Goal: Information Seeking & Learning: Find contact information

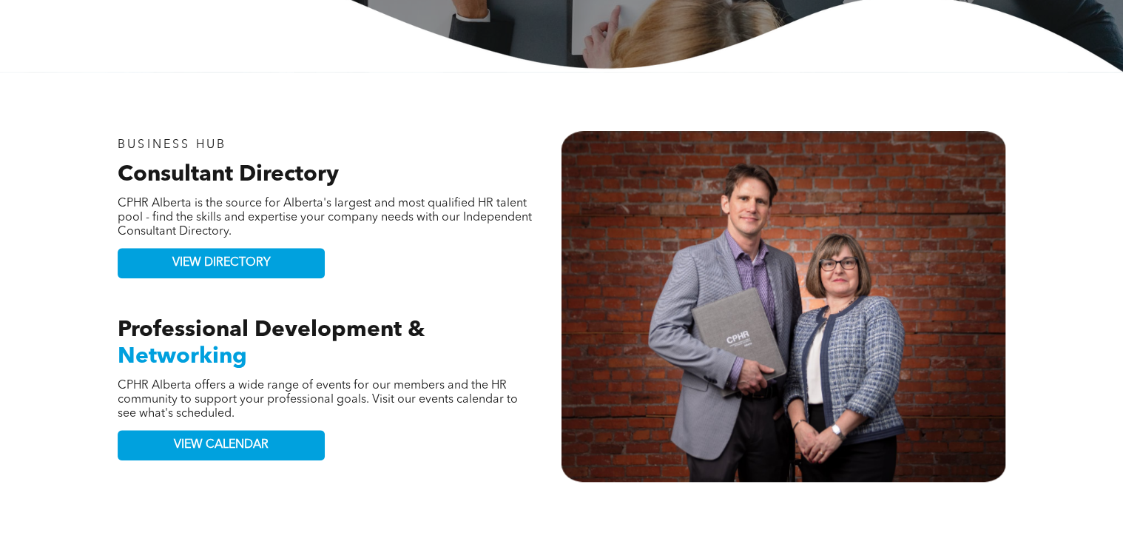
scroll to position [651, 0]
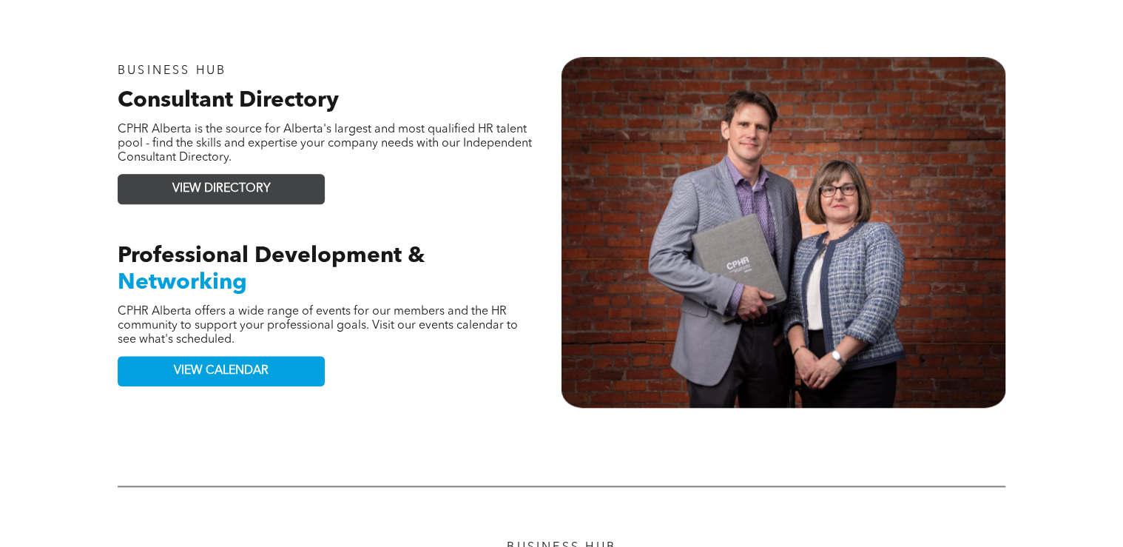
click at [221, 184] on span "VIEW DIRECTORY" at bounding box center [221, 189] width 98 height 14
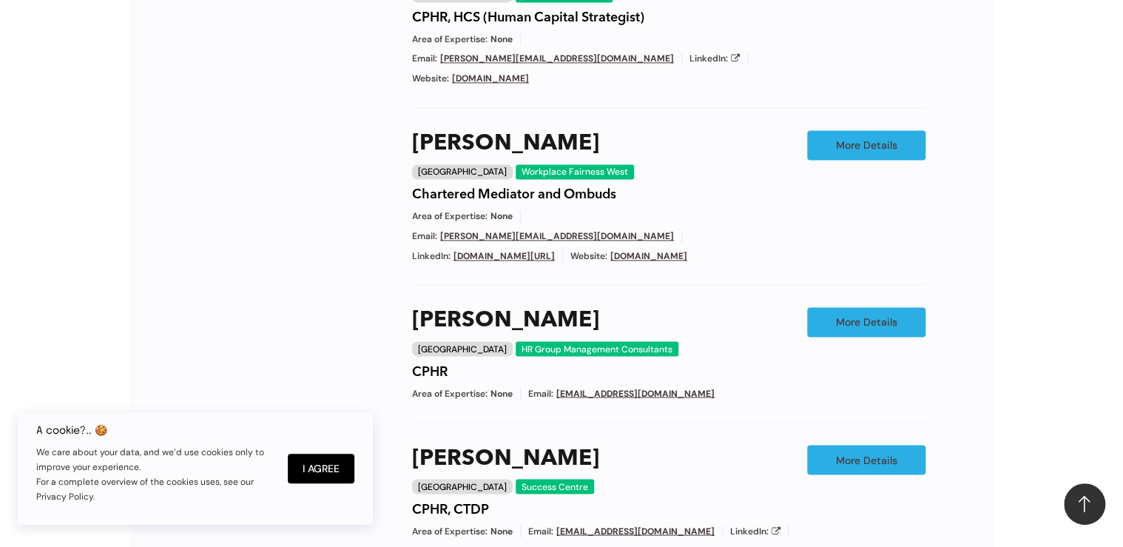
scroll to position [710, 0]
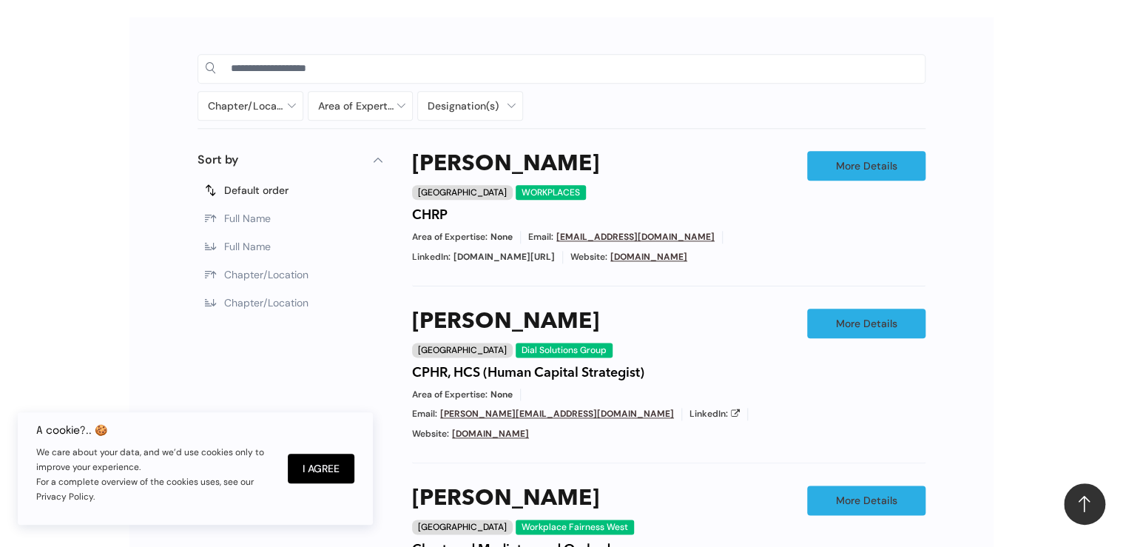
click at [246, 216] on span "Full Name" at bounding box center [247, 218] width 47 height 13
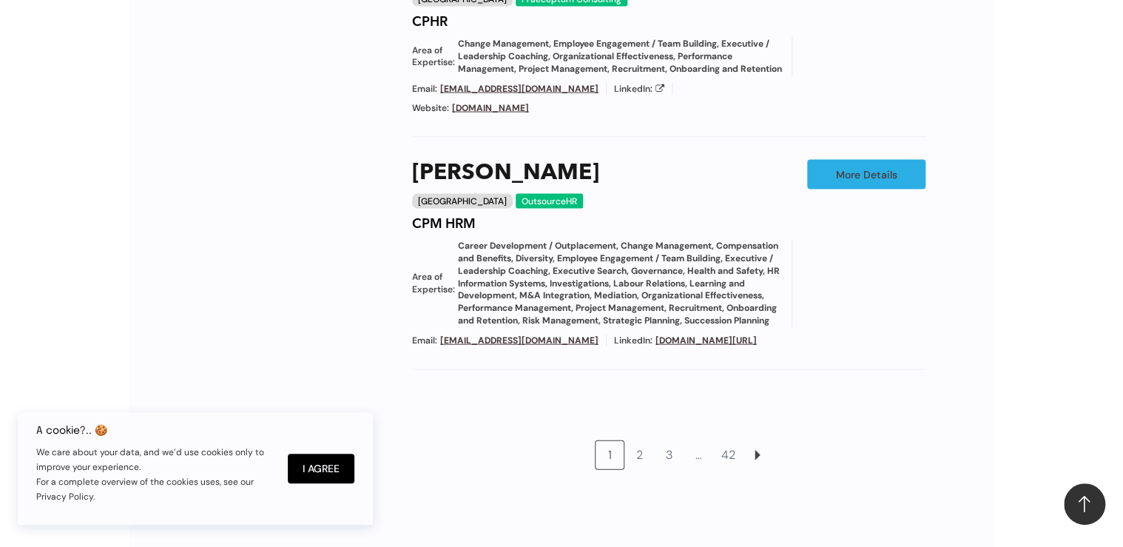
scroll to position [1657, 0]
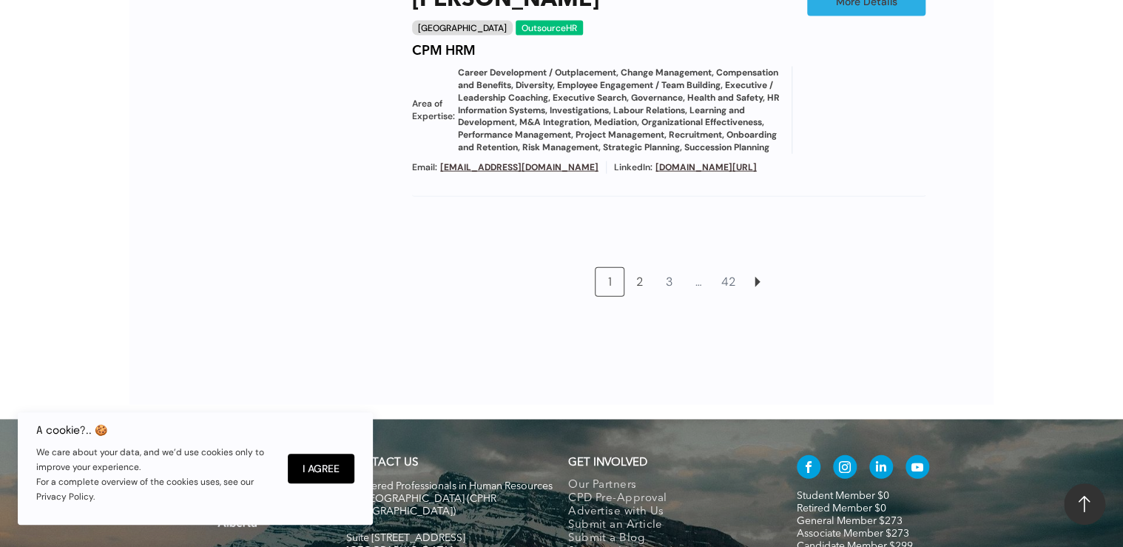
click at [641, 268] on link "2" at bounding box center [639, 282] width 28 height 28
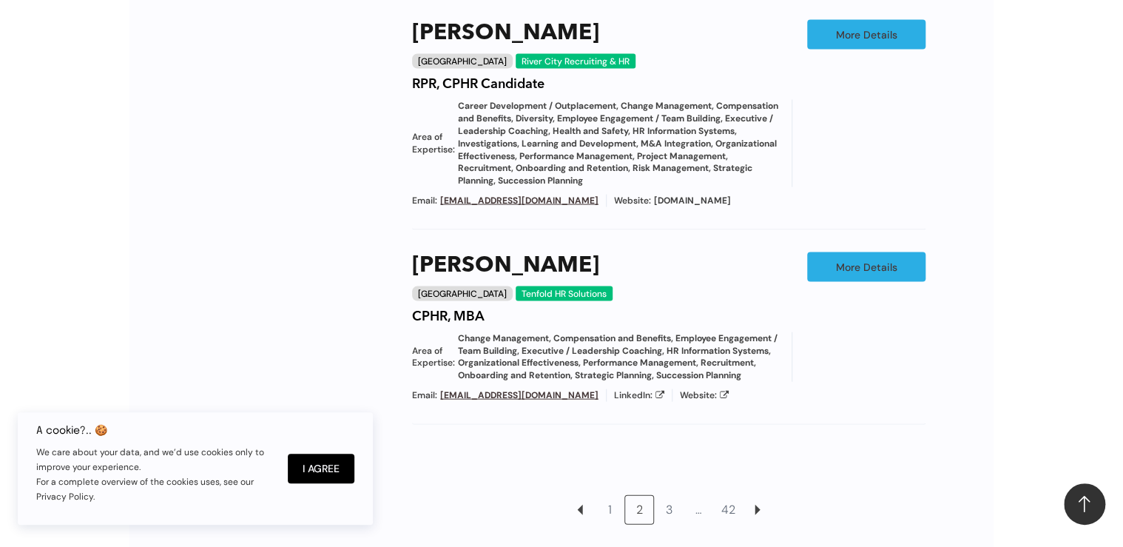
scroll to position [1494, 0]
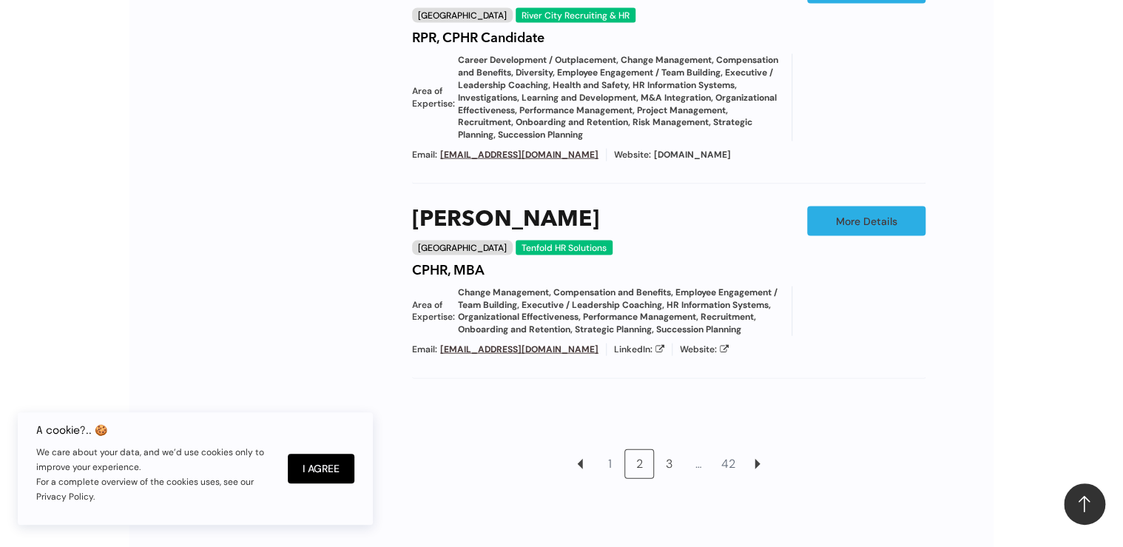
click at [667, 451] on link "3" at bounding box center [669, 464] width 28 height 28
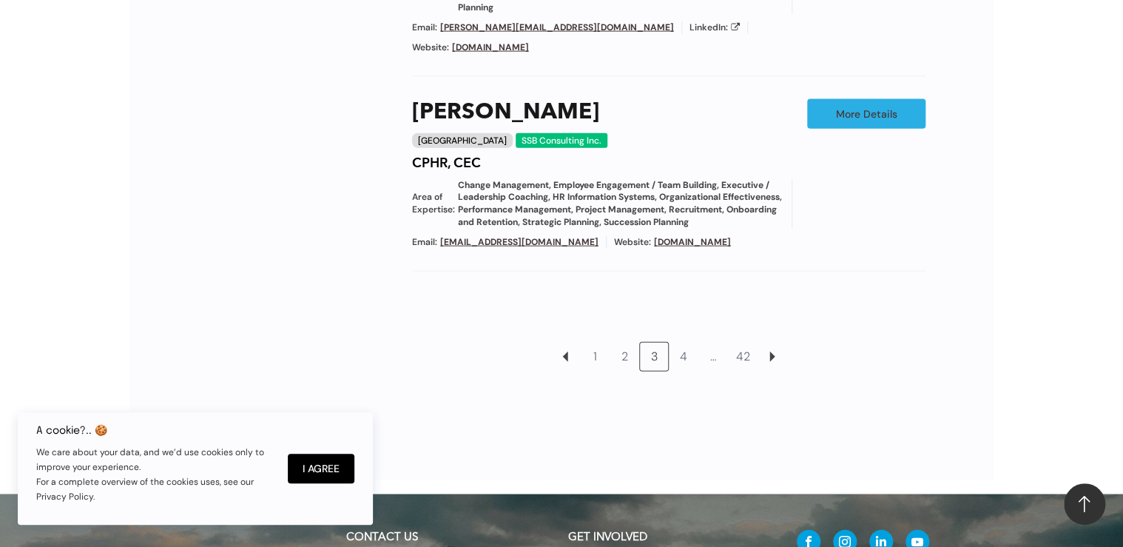
scroll to position [1731, 0]
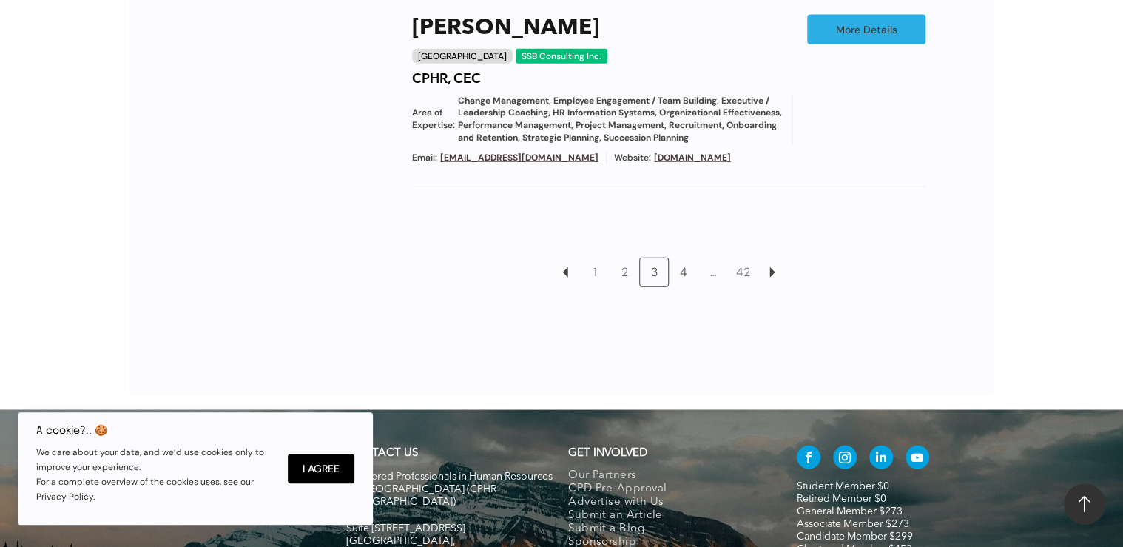
click at [683, 276] on link "4" at bounding box center [684, 272] width 28 height 28
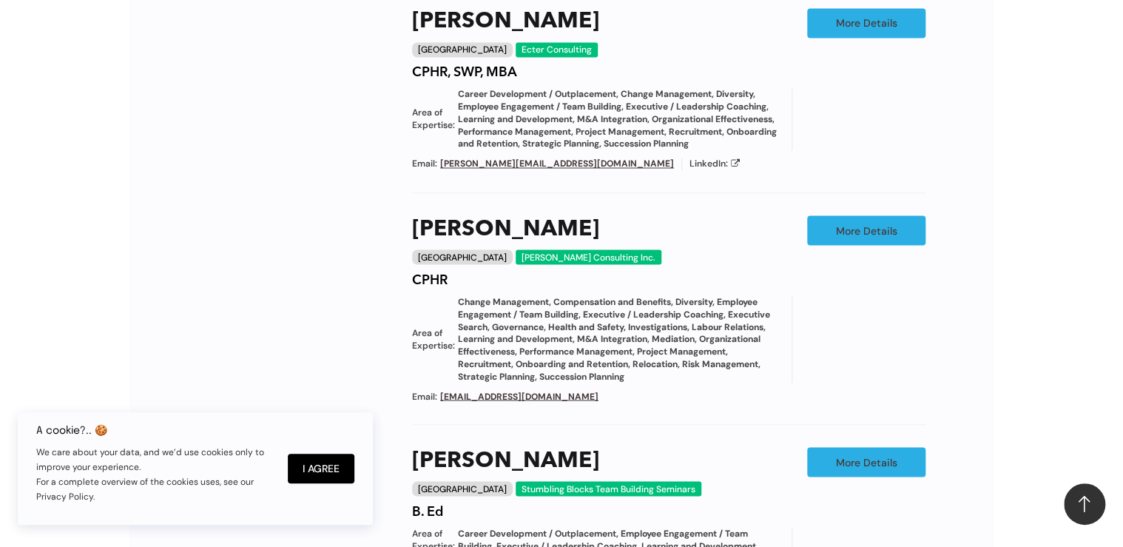
scroll to position [1435, 0]
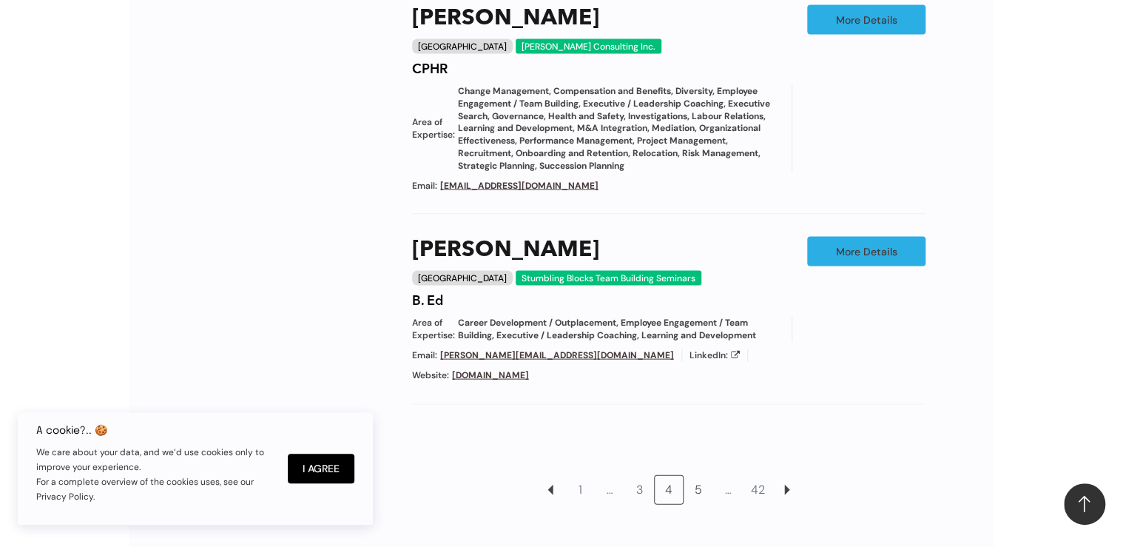
click at [700, 476] on link "5" at bounding box center [698, 490] width 28 height 28
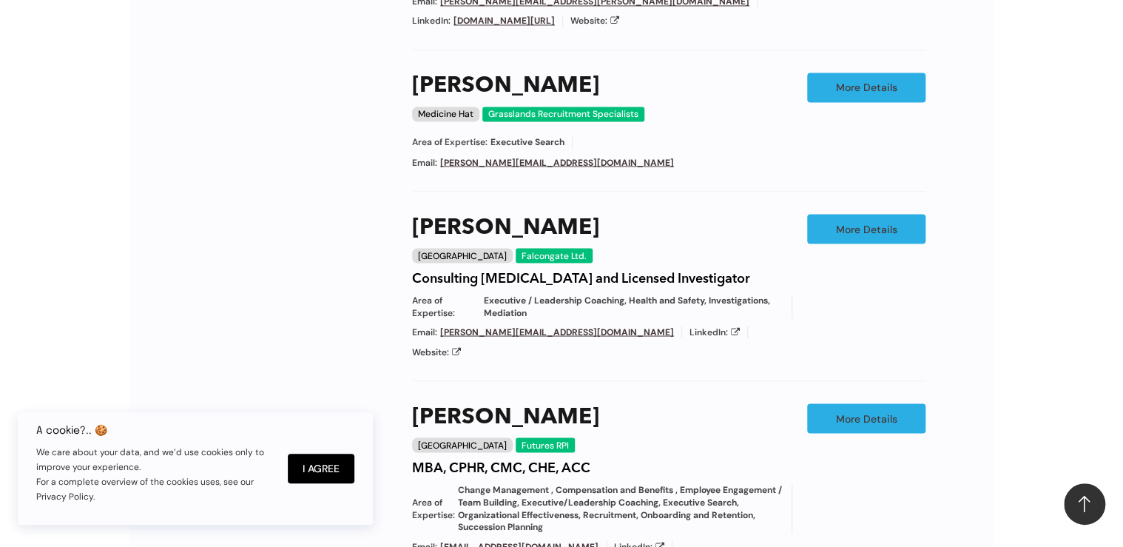
scroll to position [1375, 0]
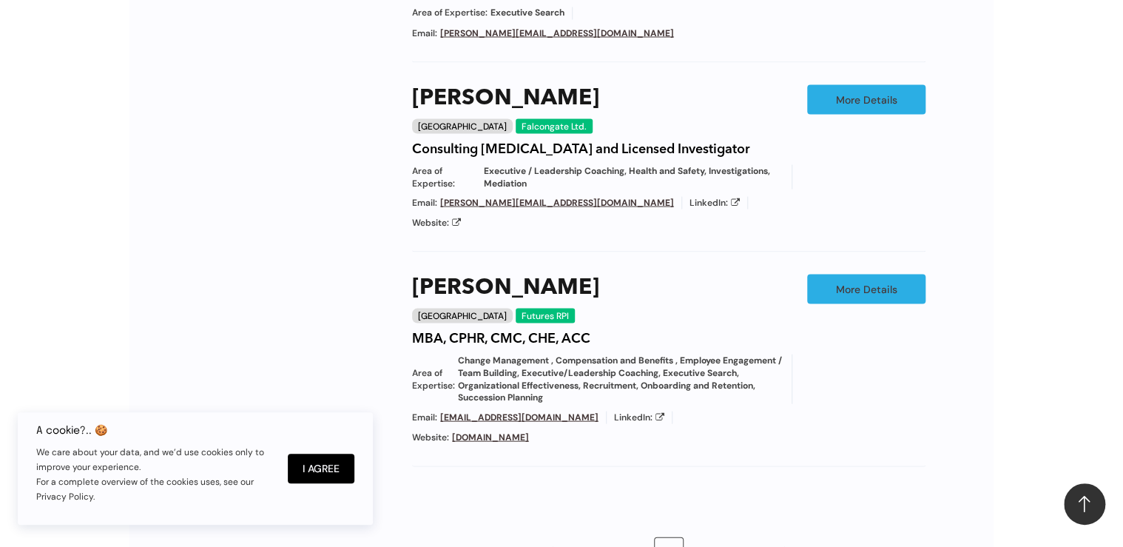
click at [701, 537] on link "6" at bounding box center [698, 551] width 28 height 28
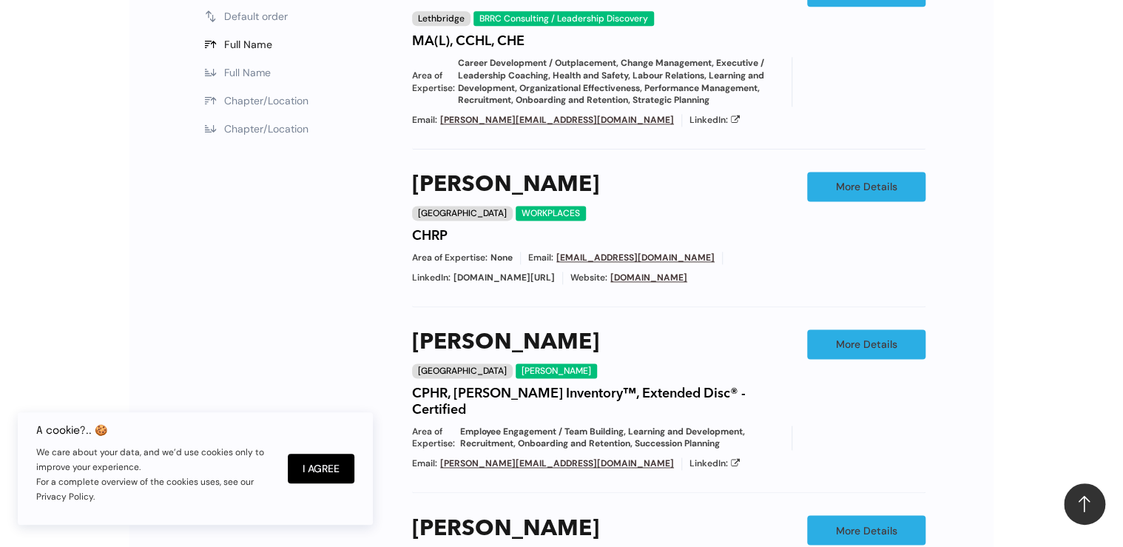
scroll to position [1079, 0]
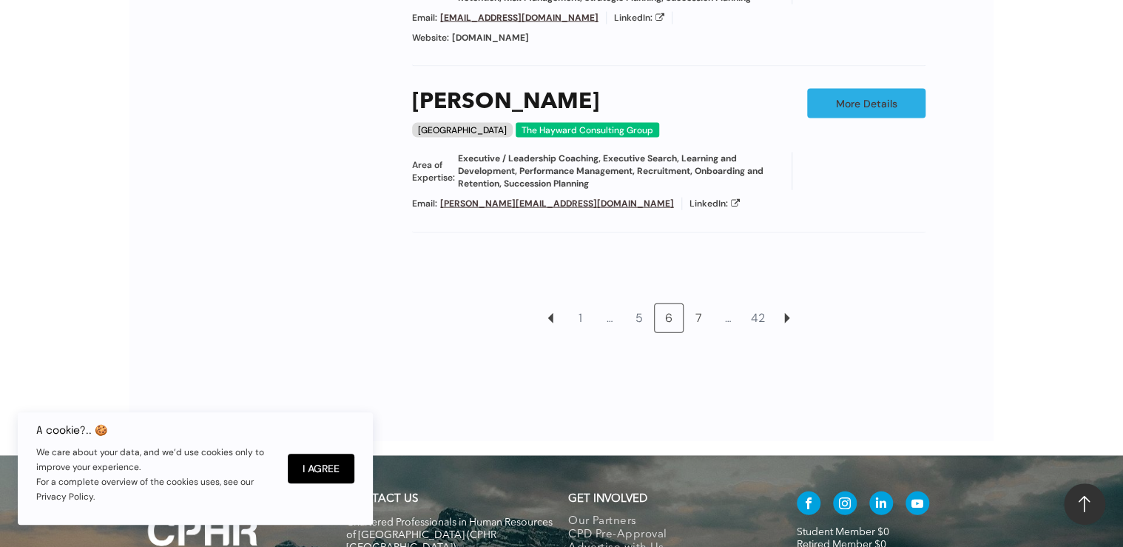
click at [695, 308] on link "7" at bounding box center [698, 318] width 28 height 28
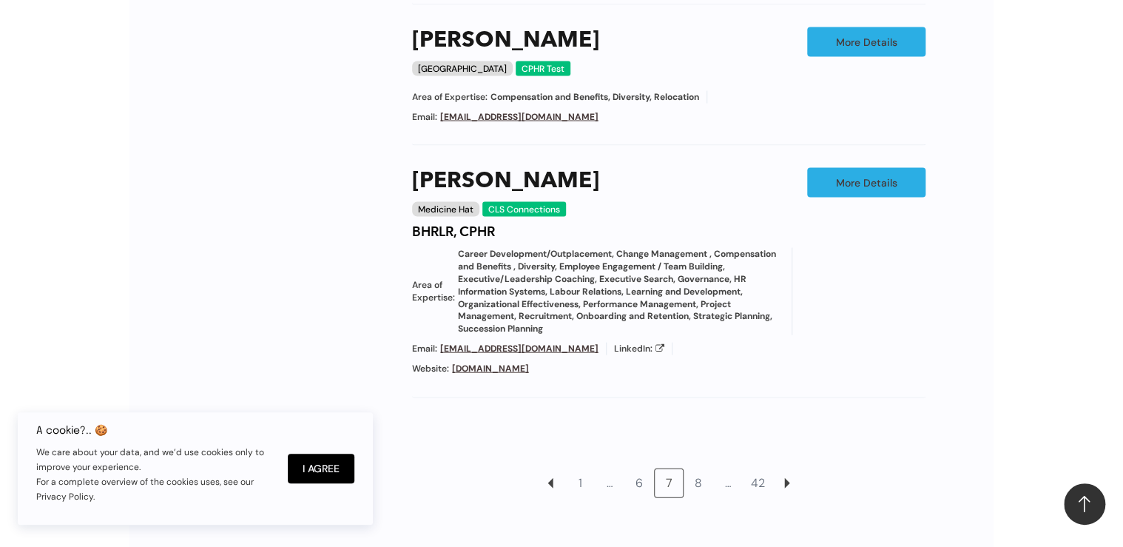
scroll to position [1435, 0]
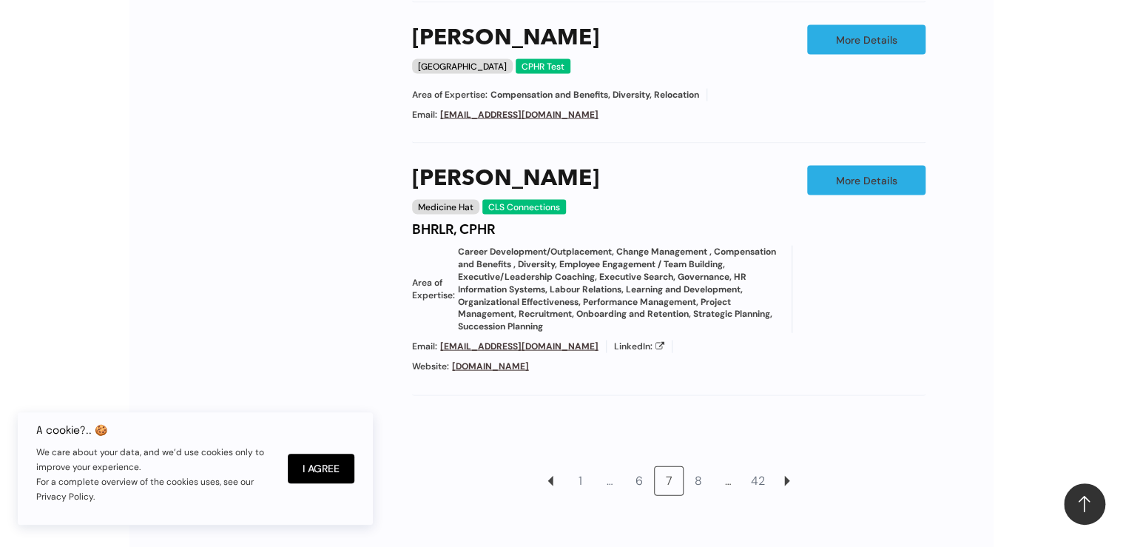
click at [701, 481] on link "8" at bounding box center [698, 481] width 28 height 28
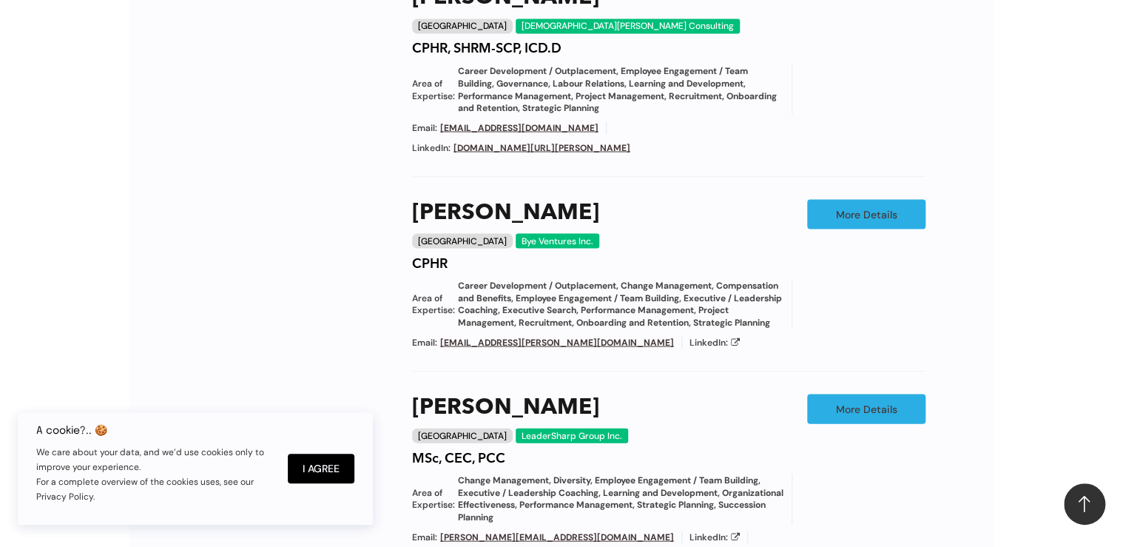
scroll to position [1435, 0]
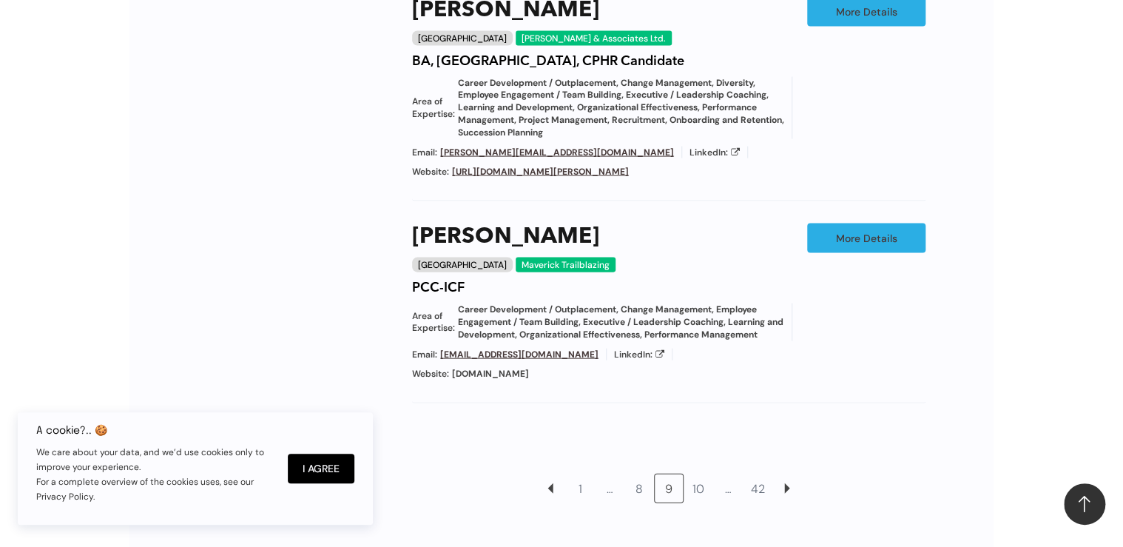
scroll to position [1612, 0]
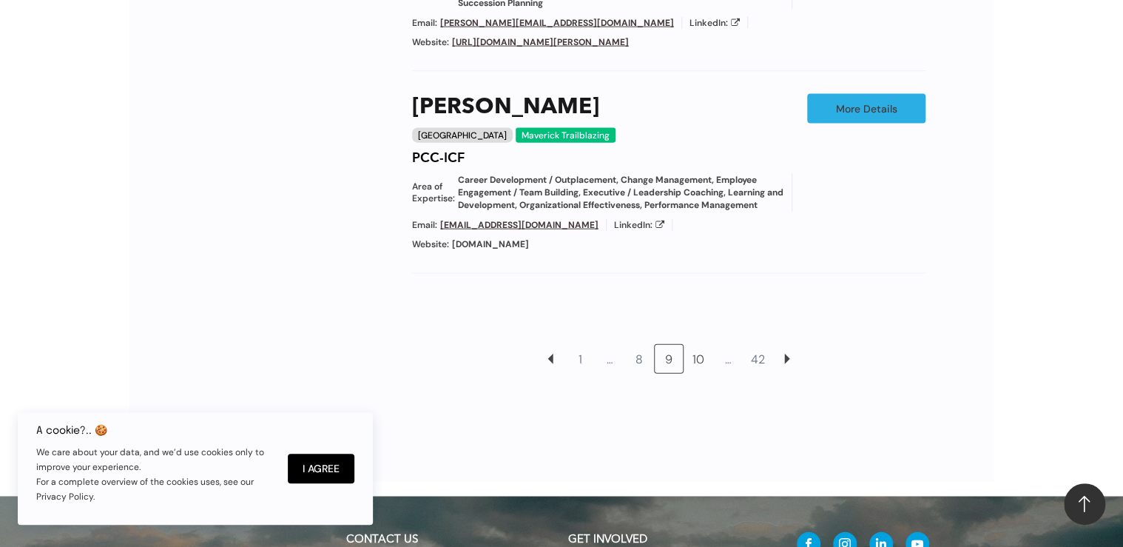
click at [696, 345] on link "10" at bounding box center [698, 359] width 28 height 28
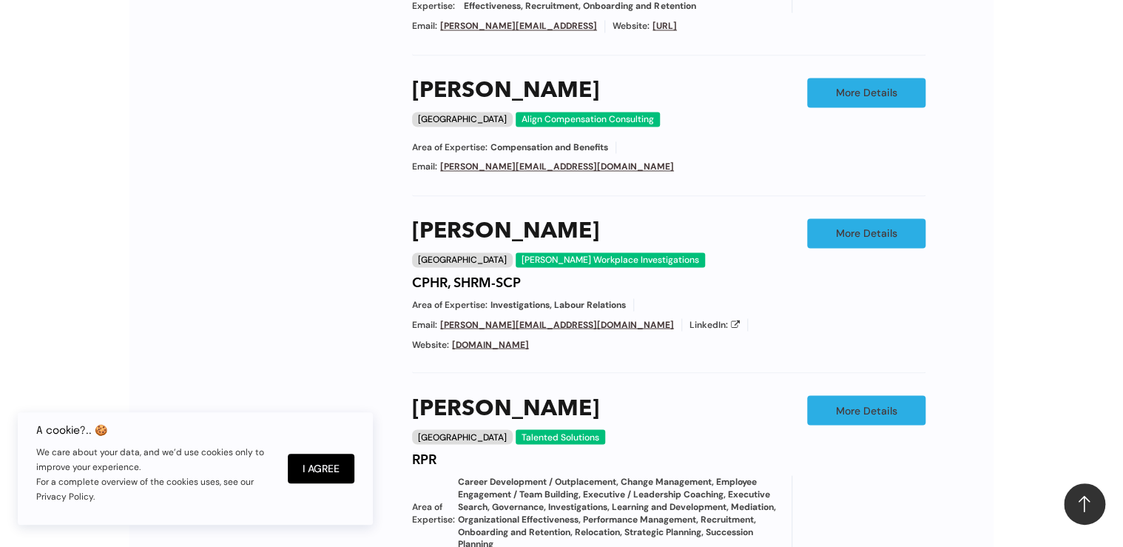
scroll to position [1375, 0]
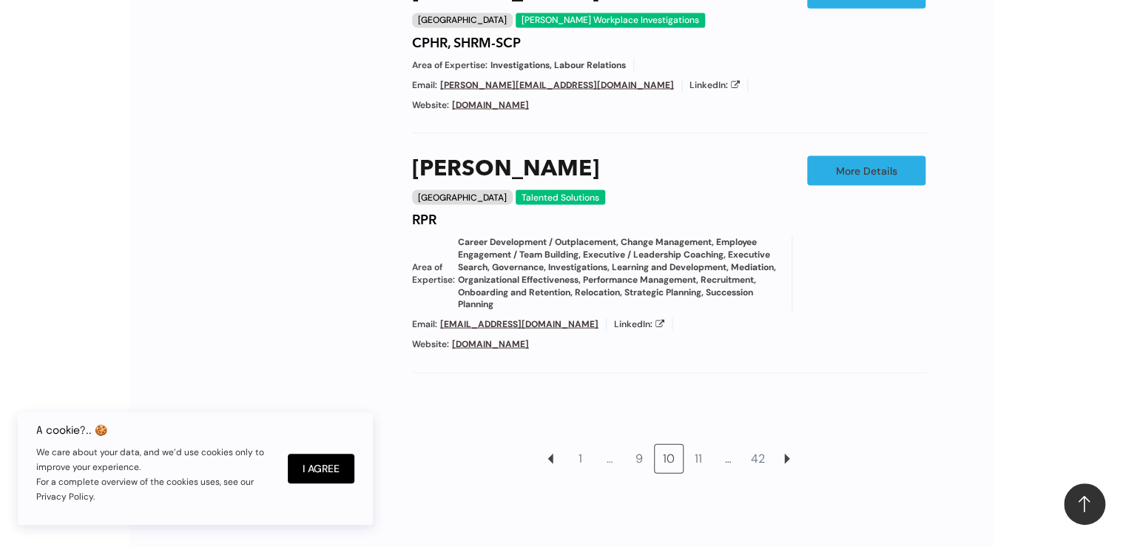
click at [701, 444] on link "11" at bounding box center [698, 458] width 28 height 28
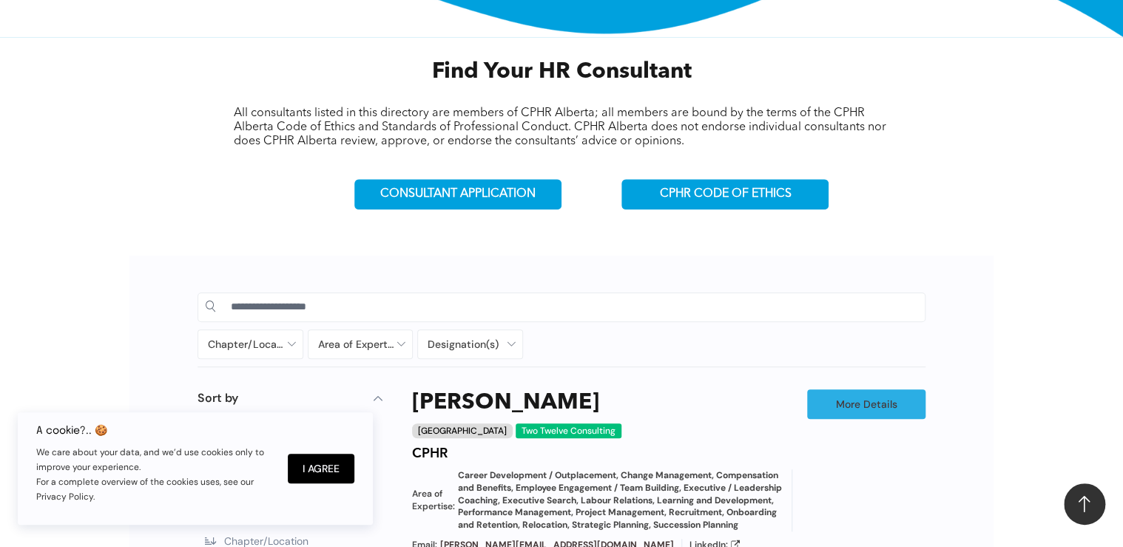
scroll to position [369, 0]
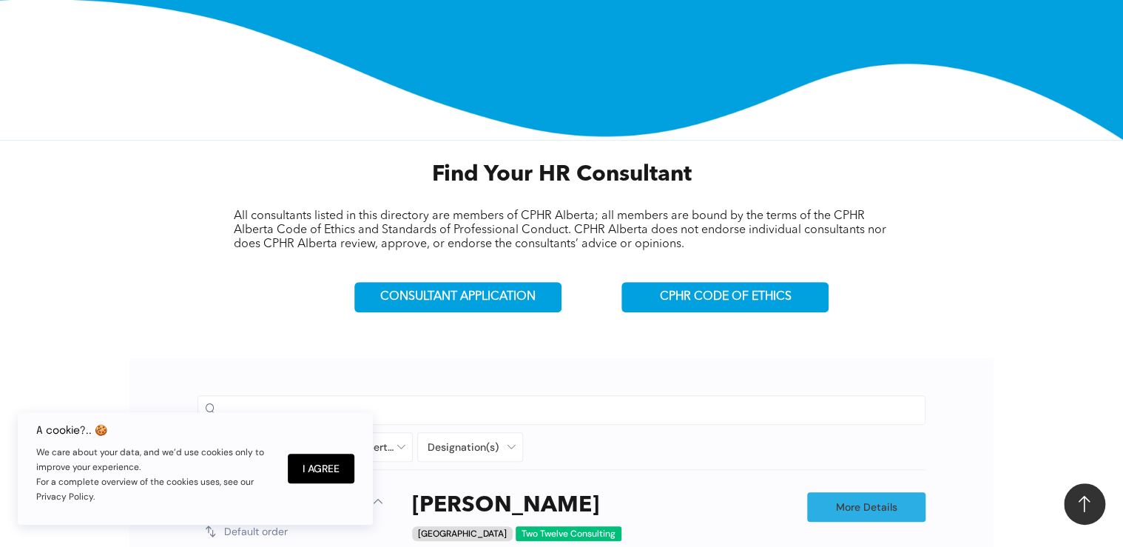
click at [464, 405] on input at bounding box center [574, 409] width 687 height 22
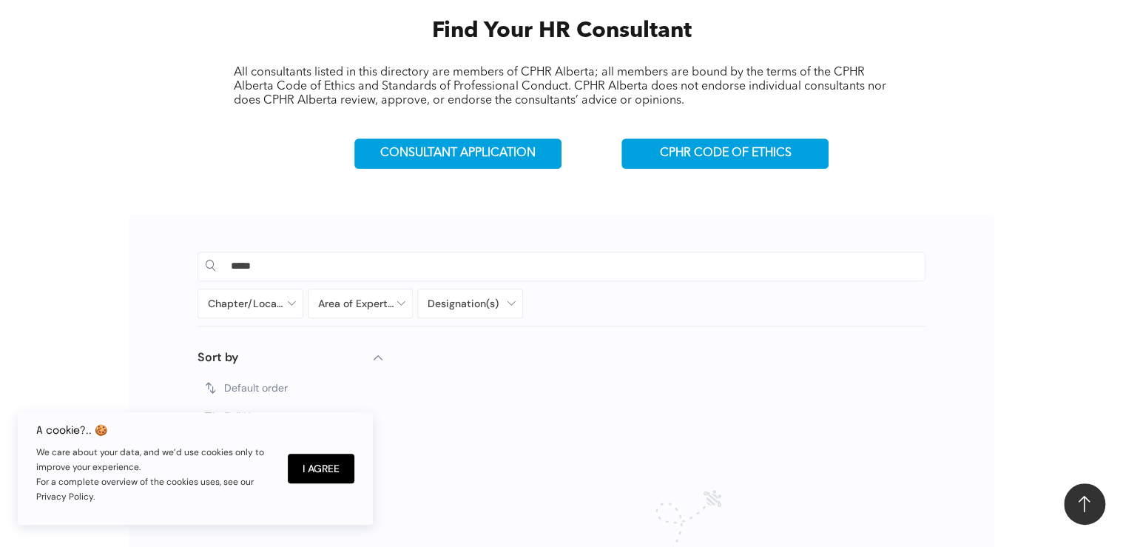
scroll to position [665, 0]
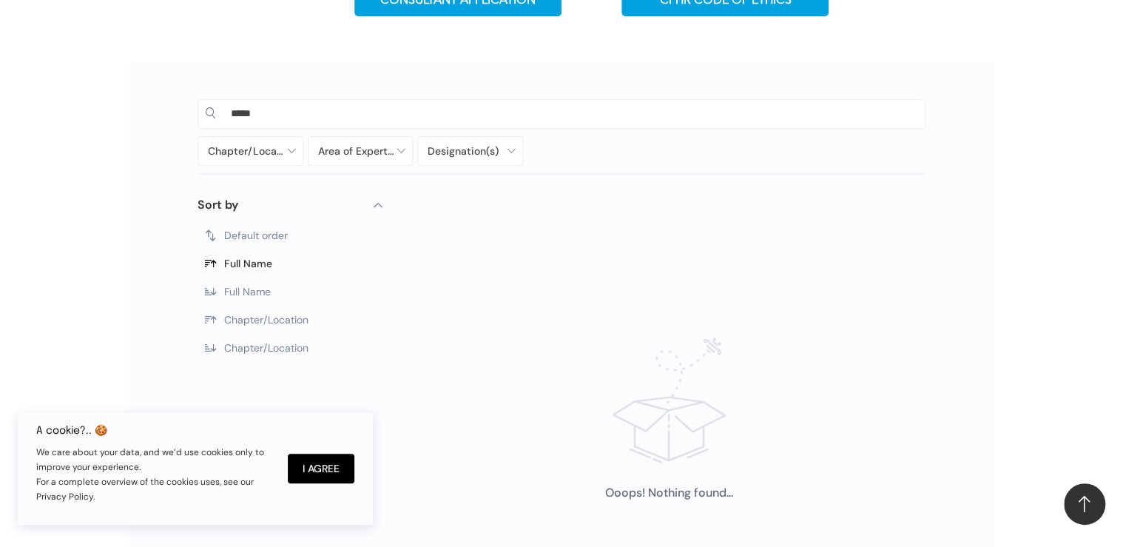
drag, startPoint x: 275, startPoint y: 112, endPoint x: 137, endPoint y: 111, distance: 138.4
click at [137, 111] on div "***** Chapter/Location Calgary Central Alberta Edmonton Grande Prairie Lethbrid…" at bounding box center [561, 355] width 864 height 586
type input "*****"
